Goal: Book appointment/travel/reservation

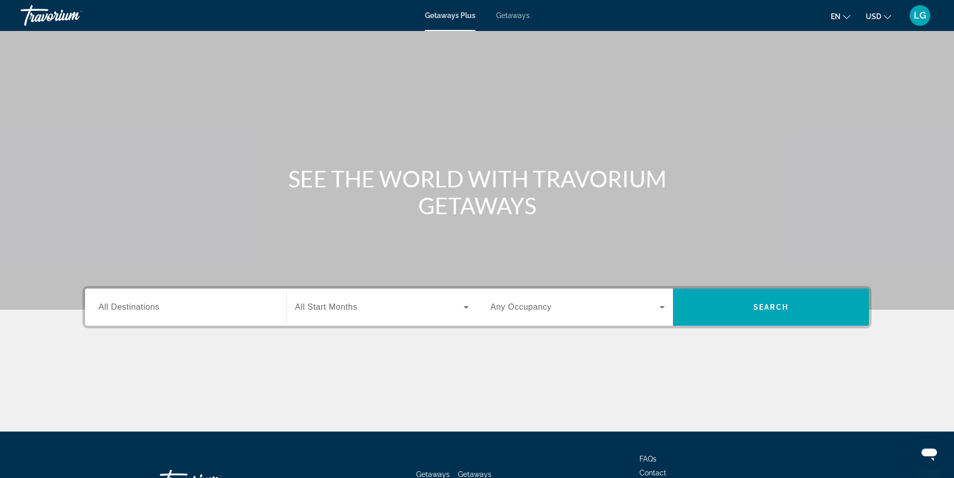
click at [218, 303] on input "Destination All Destinations" at bounding box center [186, 307] width 174 height 12
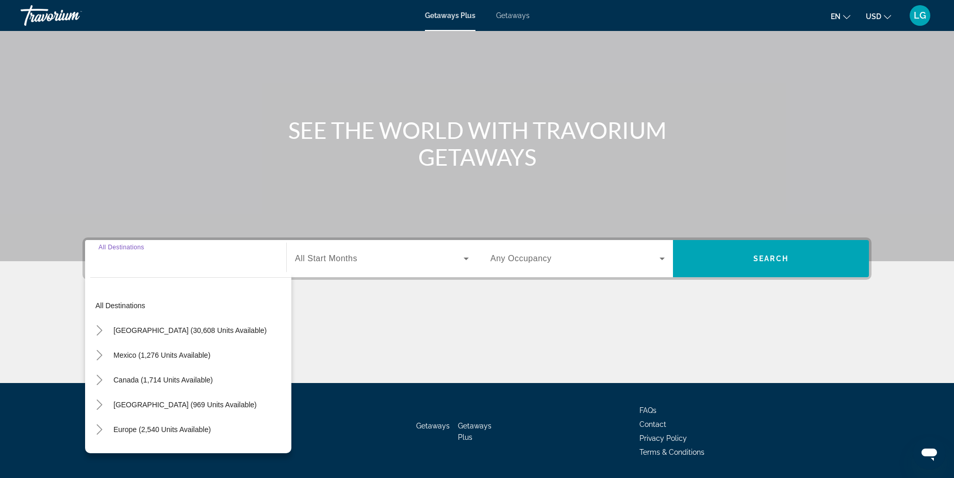
scroll to position [80, 0]
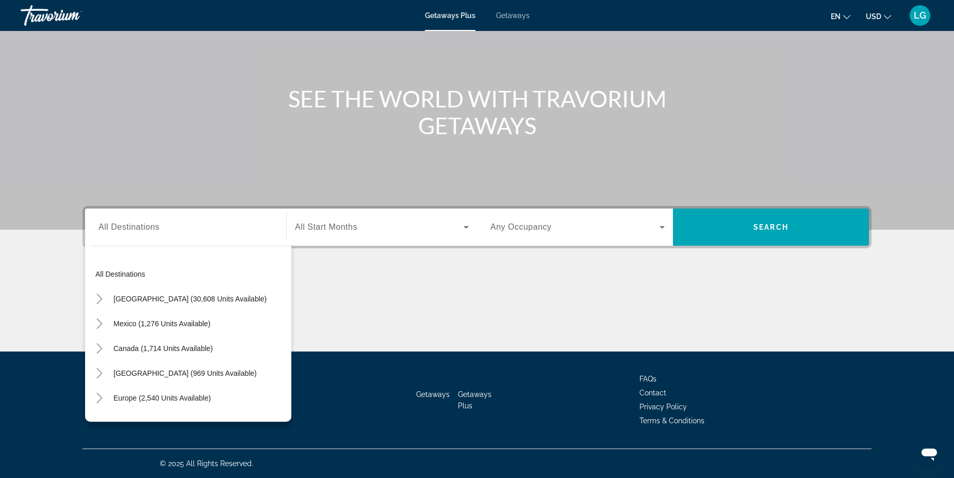
click at [368, 220] on div "Search widget" at bounding box center [382, 227] width 174 height 29
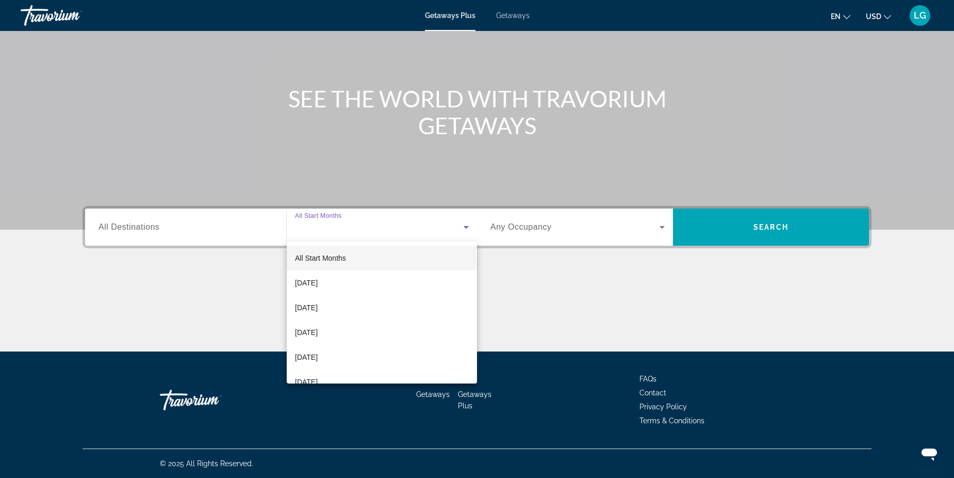
drag, startPoint x: 597, startPoint y: 282, endPoint x: 598, endPoint y: 264, distance: 18.6
click at [598, 278] on div at bounding box center [477, 239] width 954 height 478
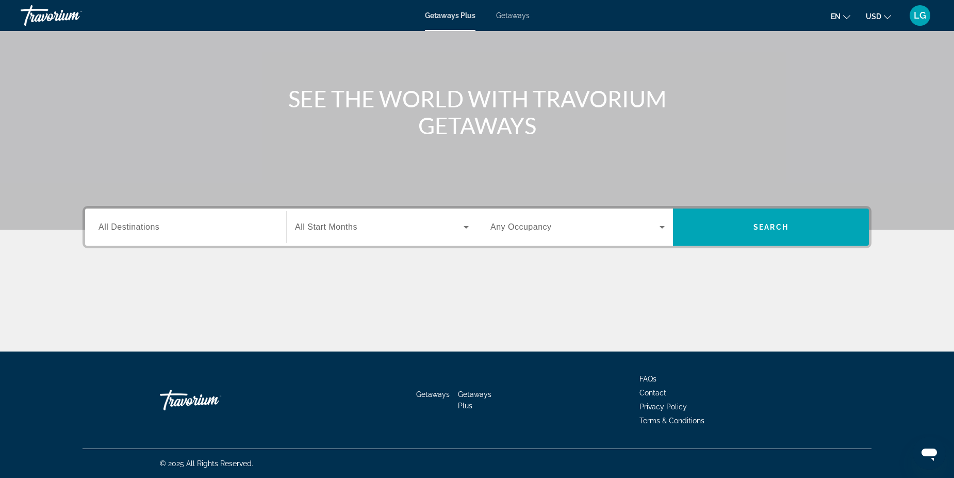
click at [609, 233] on span "Search widget" at bounding box center [575, 227] width 169 height 12
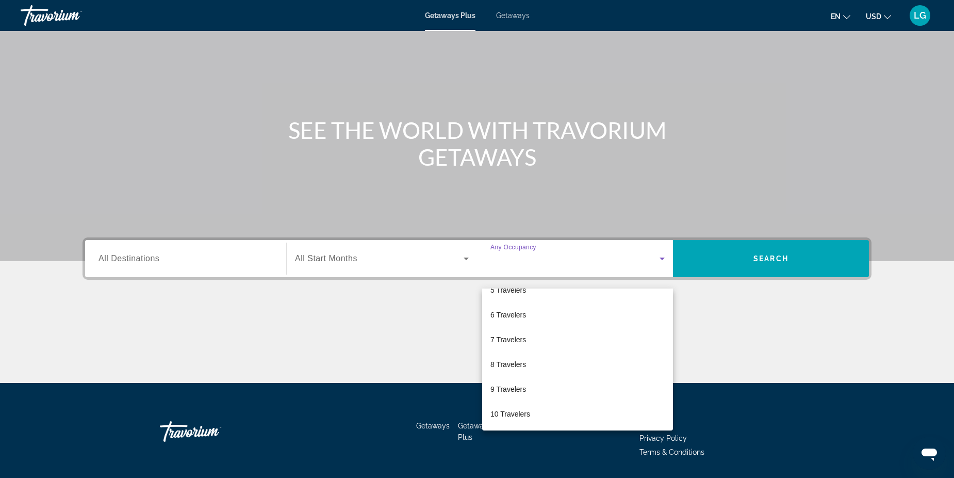
scroll to position [28, 0]
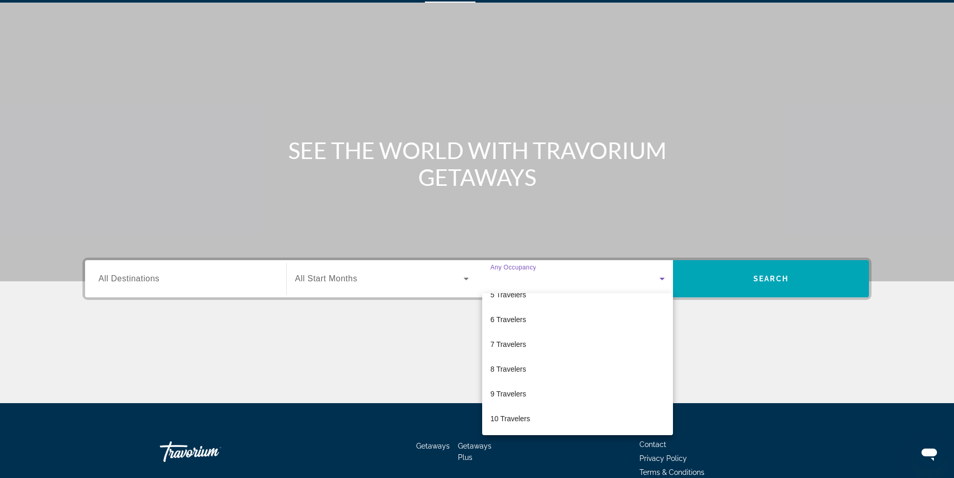
click at [236, 278] on div at bounding box center [477, 239] width 954 height 478
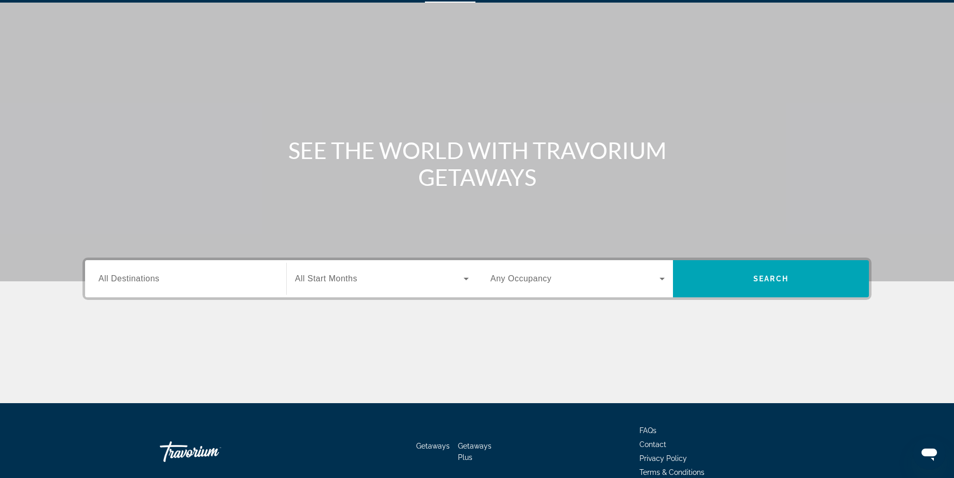
click at [174, 284] on input "Destination All Destinations" at bounding box center [186, 279] width 174 height 12
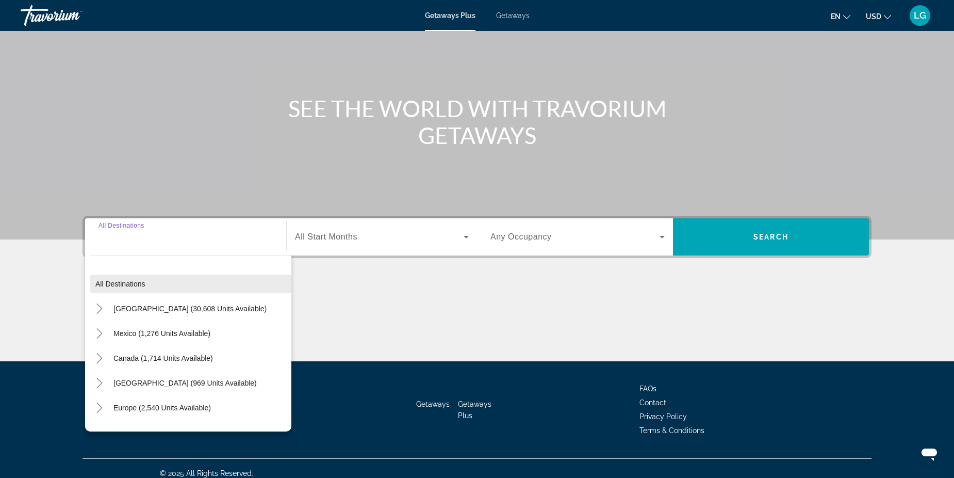
scroll to position [80, 0]
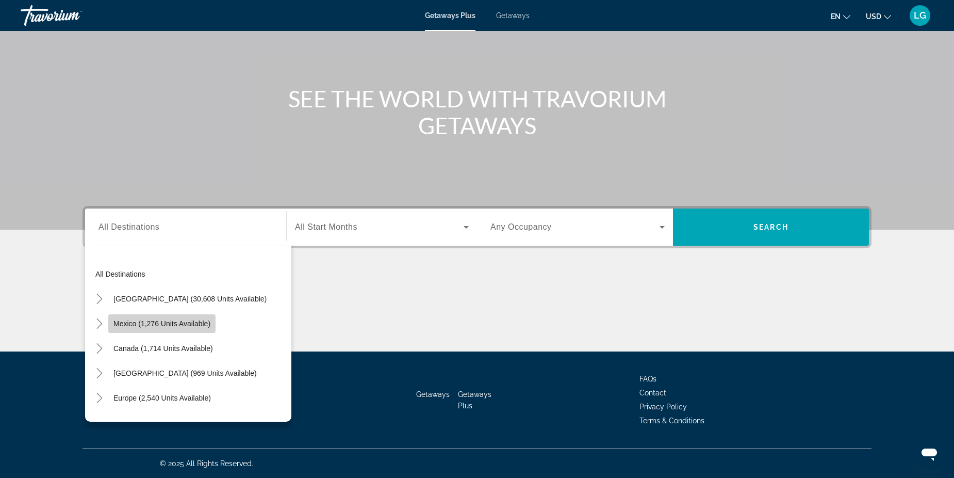
click at [159, 323] on span "Mexico (1,276 units available)" at bounding box center [161, 323] width 97 height 8
type input "**********"
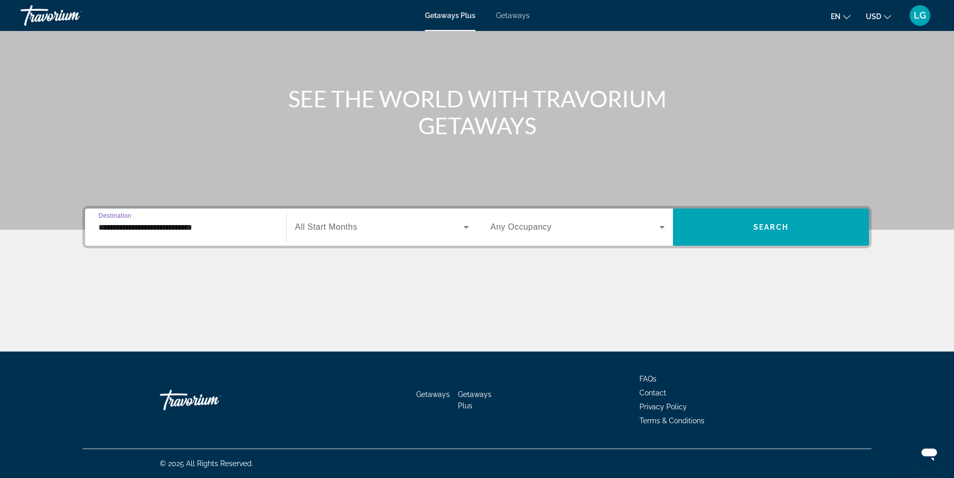
click at [366, 226] on span "Search widget" at bounding box center [379, 227] width 169 height 12
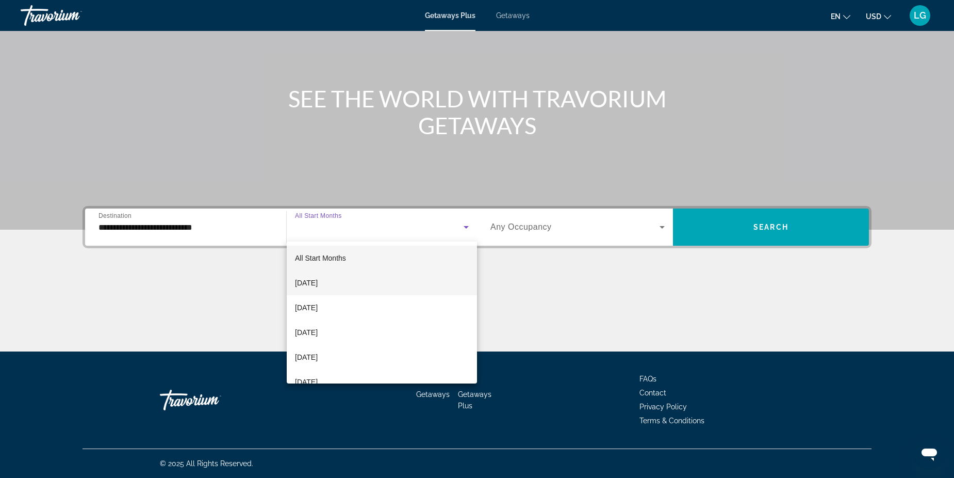
click at [355, 283] on mat-option "[DATE]" at bounding box center [382, 282] width 190 height 25
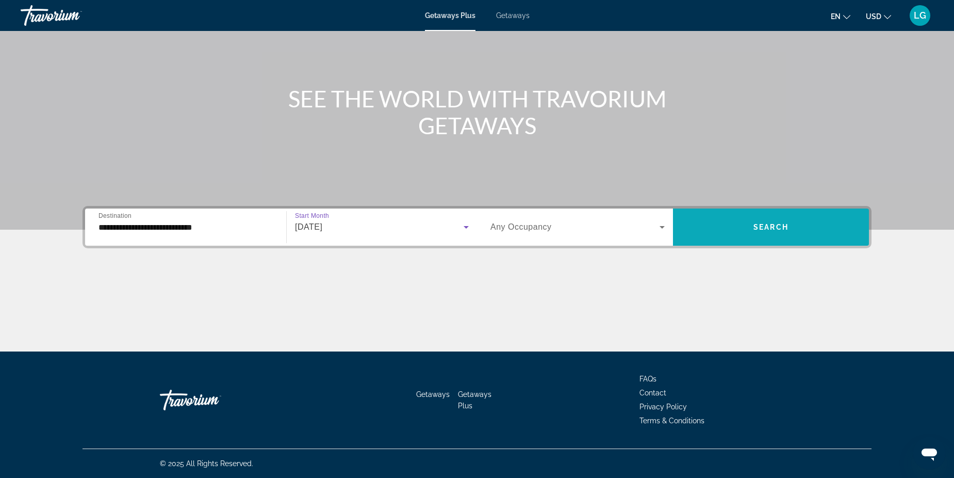
click at [773, 234] on span "Search widget" at bounding box center [771, 227] width 196 height 25
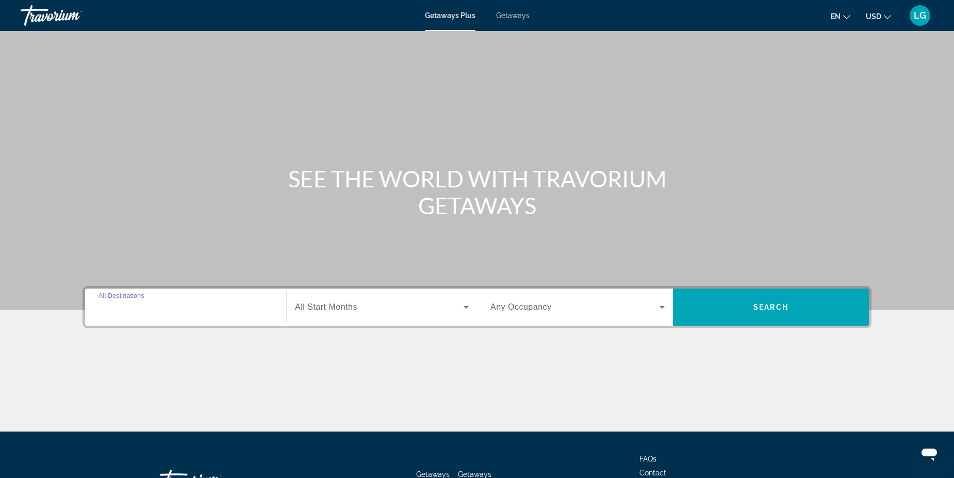
click at [209, 304] on input "Destination All Destinations" at bounding box center [186, 307] width 174 height 12
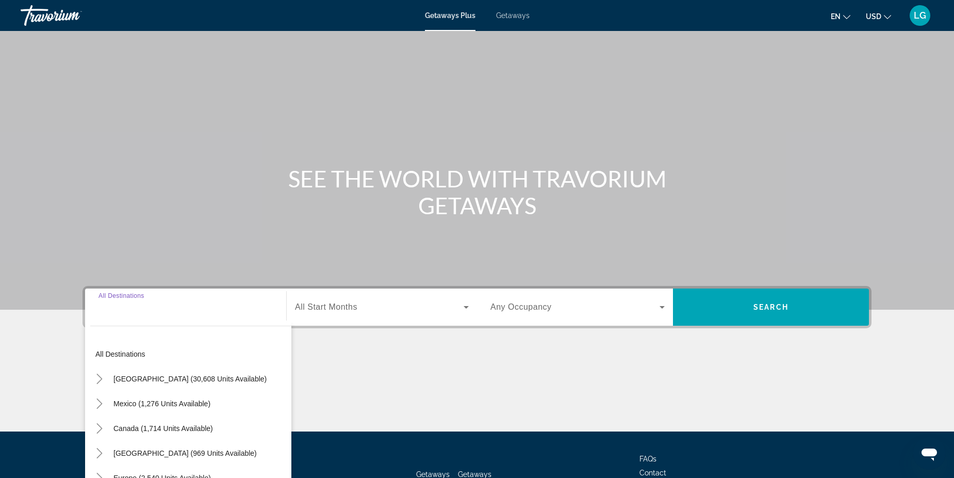
scroll to position [80, 0]
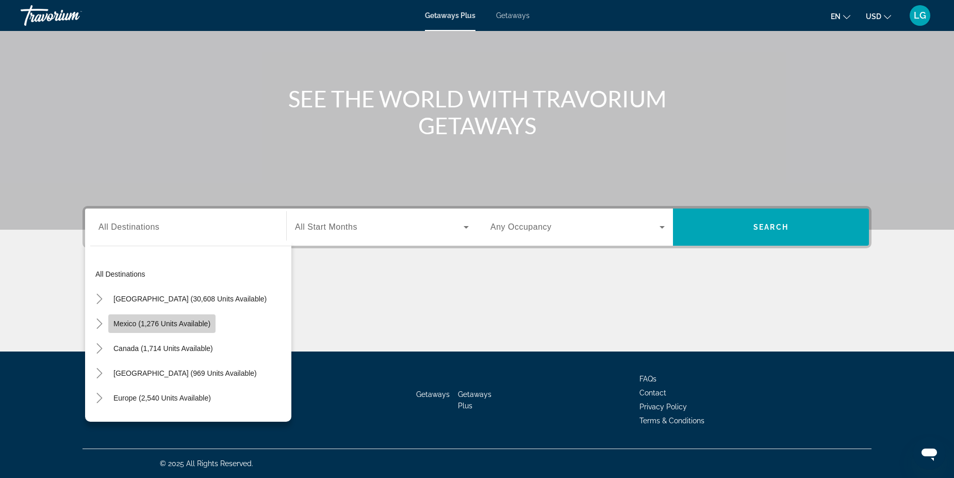
click at [175, 321] on span "Mexico (1,276 units available)" at bounding box center [161, 323] width 97 height 8
type input "**********"
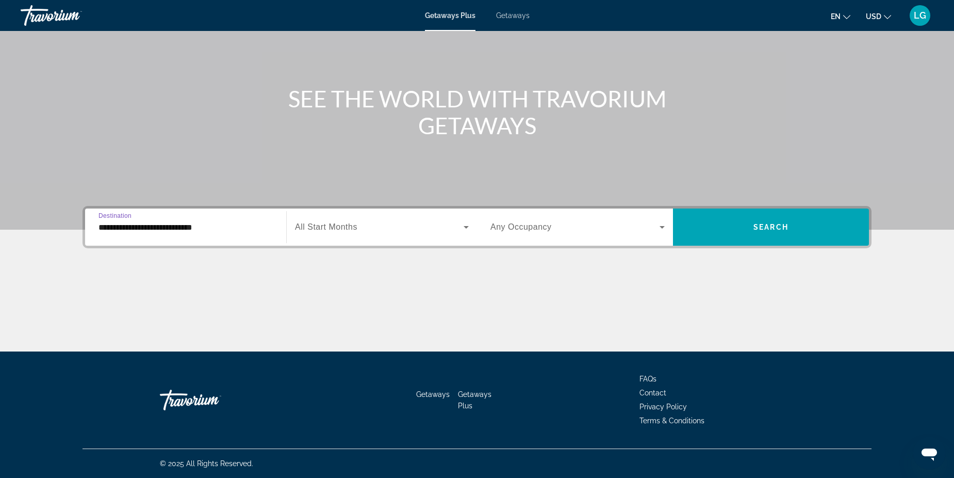
click at [393, 230] on span "Search widget" at bounding box center [379, 227] width 169 height 12
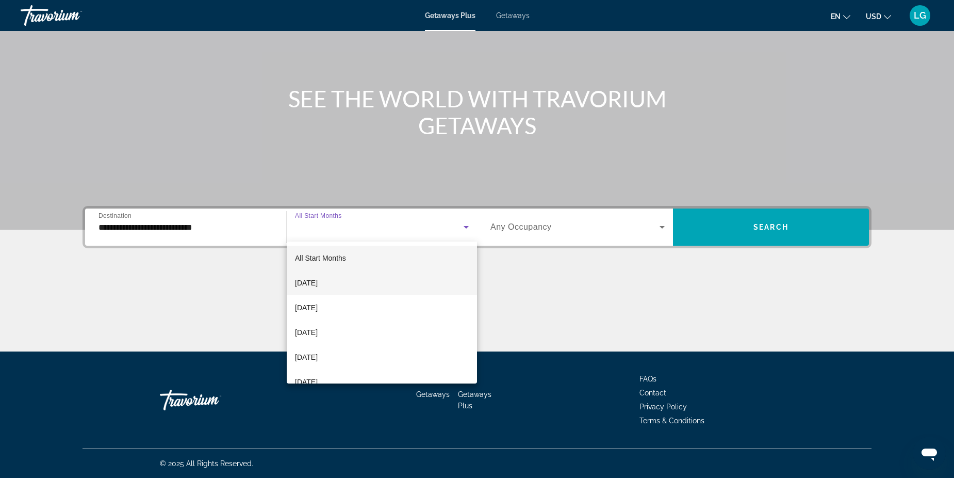
click at [370, 281] on mat-option "[DATE]" at bounding box center [382, 282] width 190 height 25
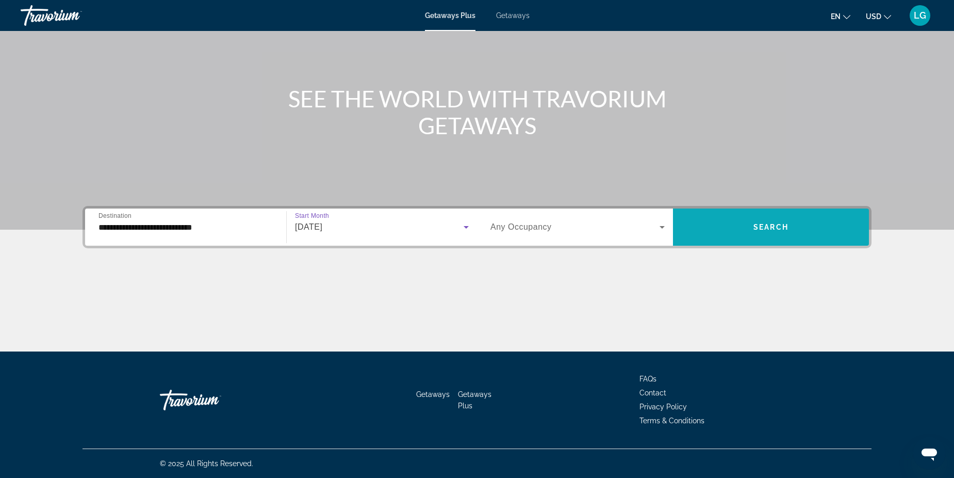
click at [774, 236] on span "Search widget" at bounding box center [771, 227] width 196 height 25
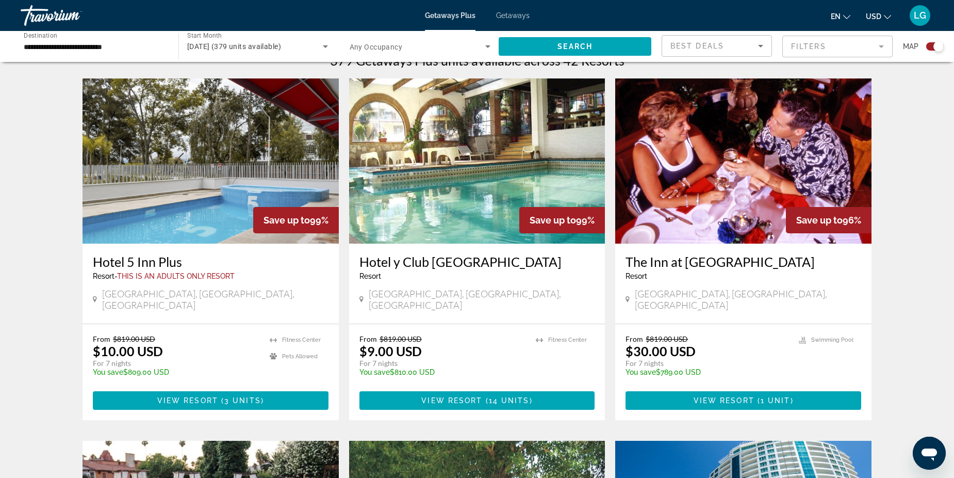
scroll to position [342, 0]
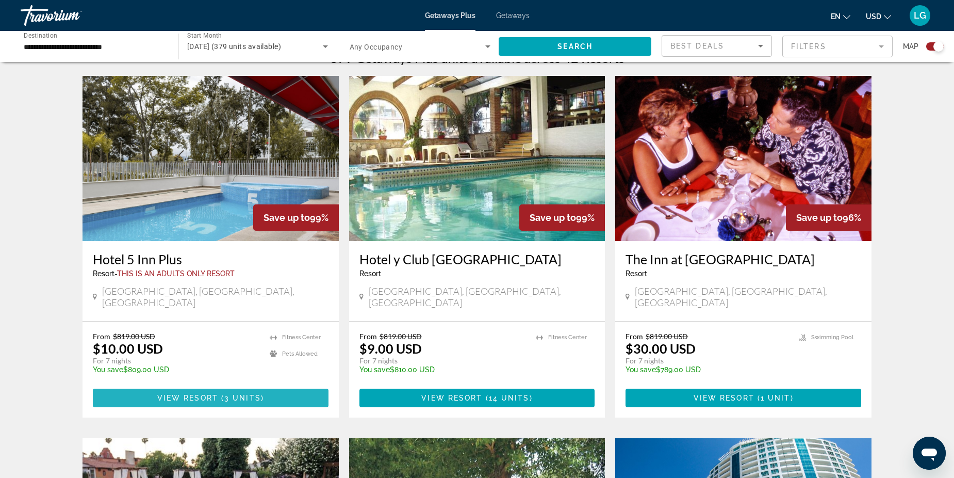
click at [213, 394] on span "View Resort" at bounding box center [187, 398] width 61 height 8
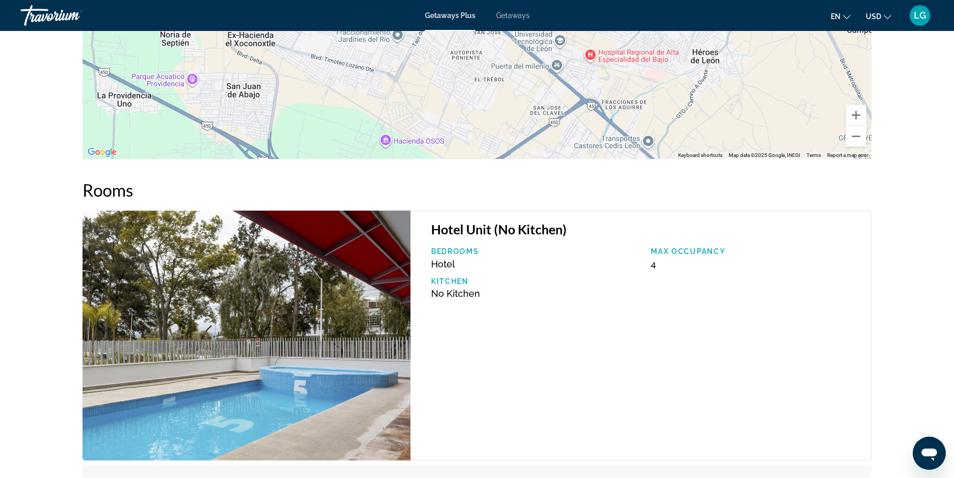
scroll to position [1358, 0]
